Goal: Information Seeking & Learning: Learn about a topic

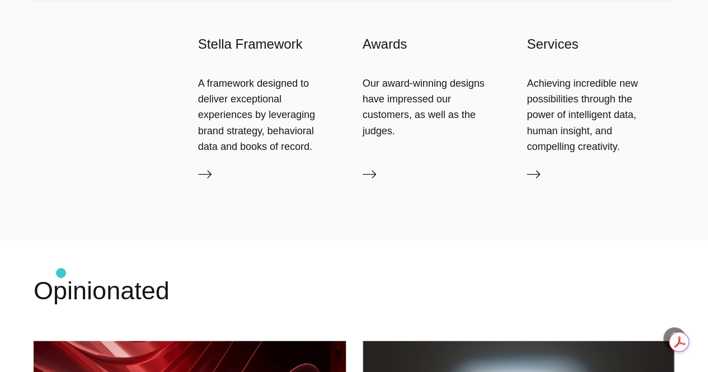
scroll to position [1053, 0]
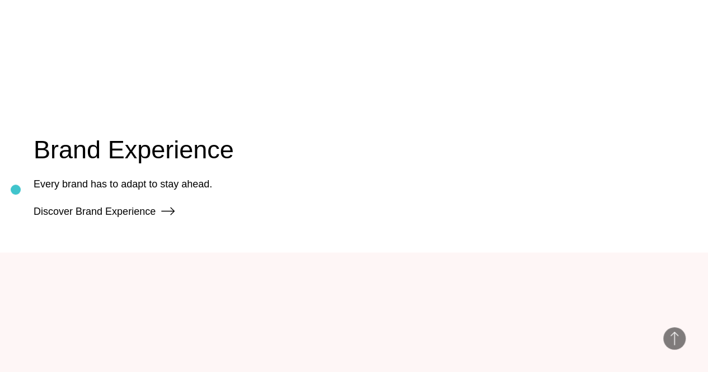
scroll to position [864, 0]
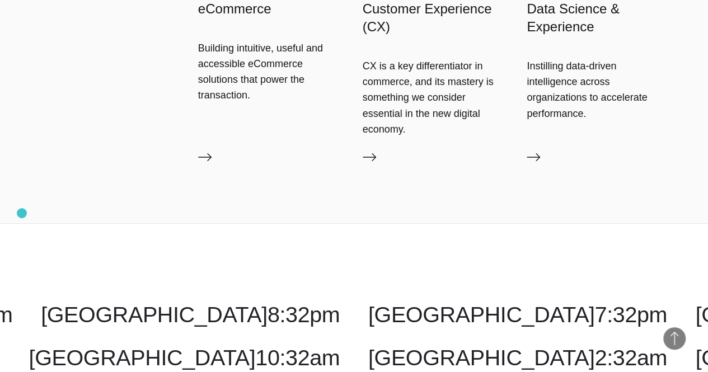
scroll to position [1912, 0]
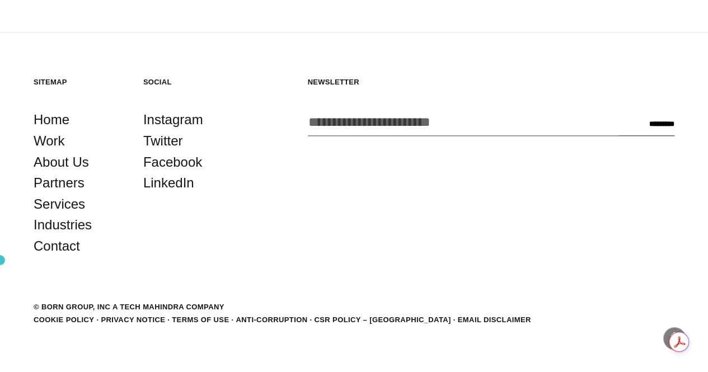
scroll to position [2802, 0]
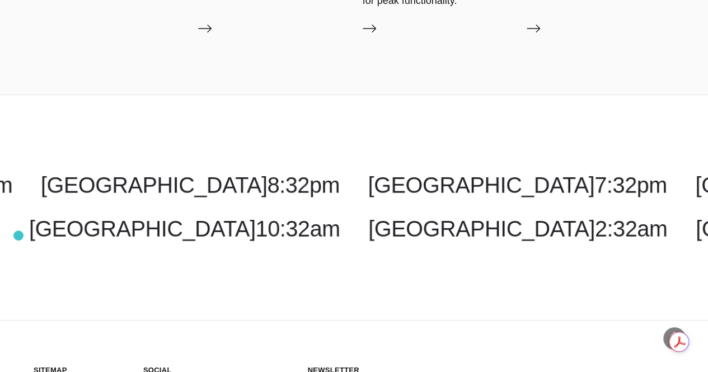
scroll to position [2002, 0]
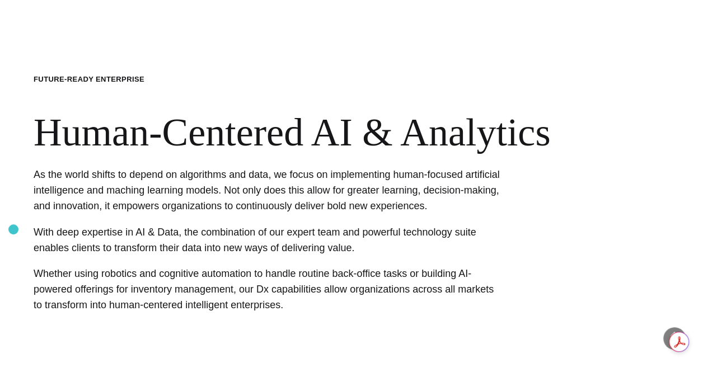
scroll to position [696, 0]
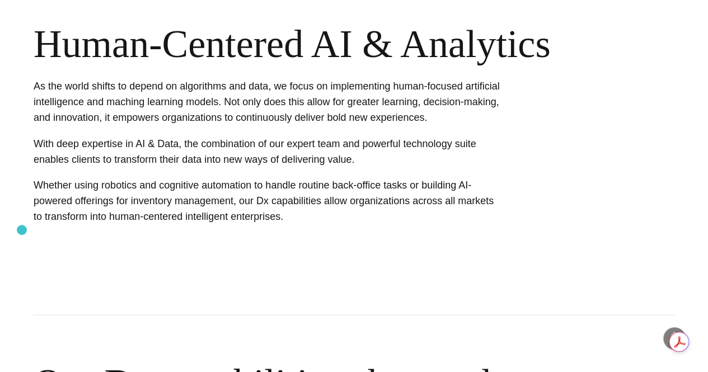
drag, startPoint x: 13, startPoint y: 230, endPoint x: 22, endPoint y: 230, distance: 8.4
click at [22, 225] on article "Future-Ready Enterprise Human-Centered AI & Analytics As the world shifts to de…" at bounding box center [354, 77] width 708 height 296
